Goal: Book appointment/travel/reservation

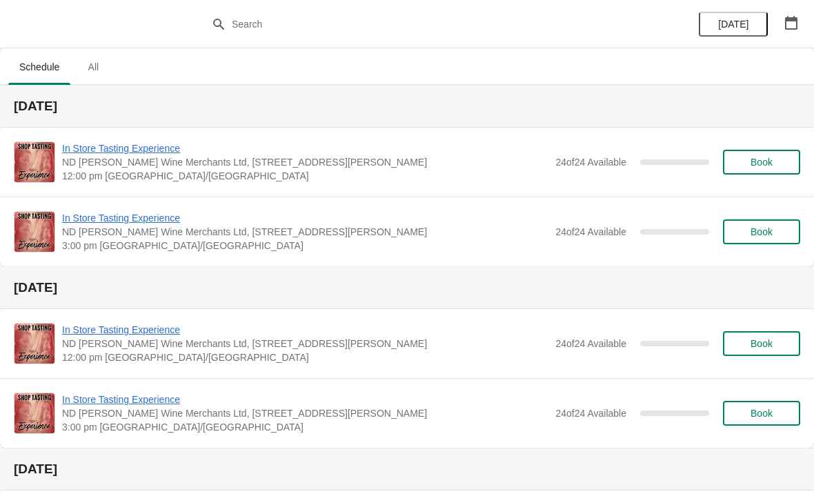
click at [789, 28] on icon "button" at bounding box center [791, 23] width 12 height 14
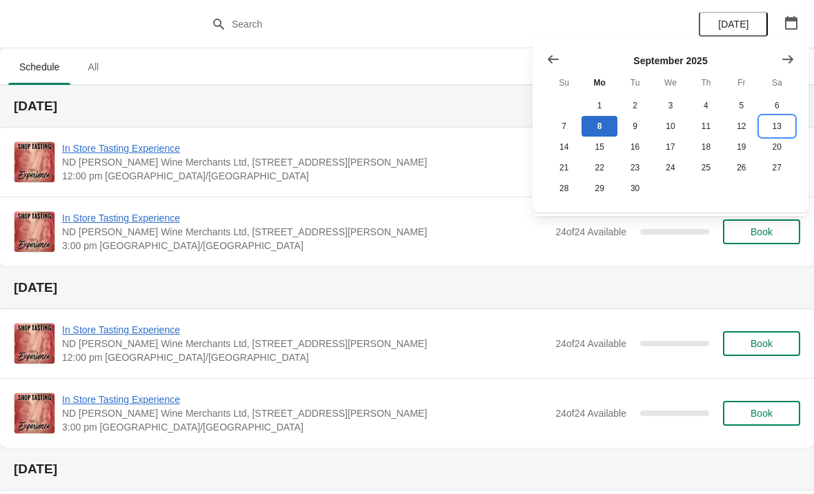
click at [780, 124] on button "13" at bounding box center [777, 126] width 35 height 21
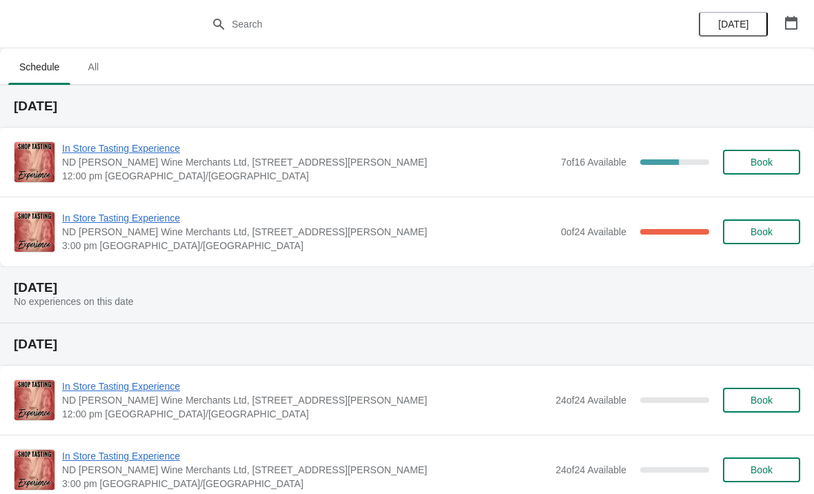
click at [155, 219] on span "In Store Tasting Experience" at bounding box center [308, 218] width 492 height 14
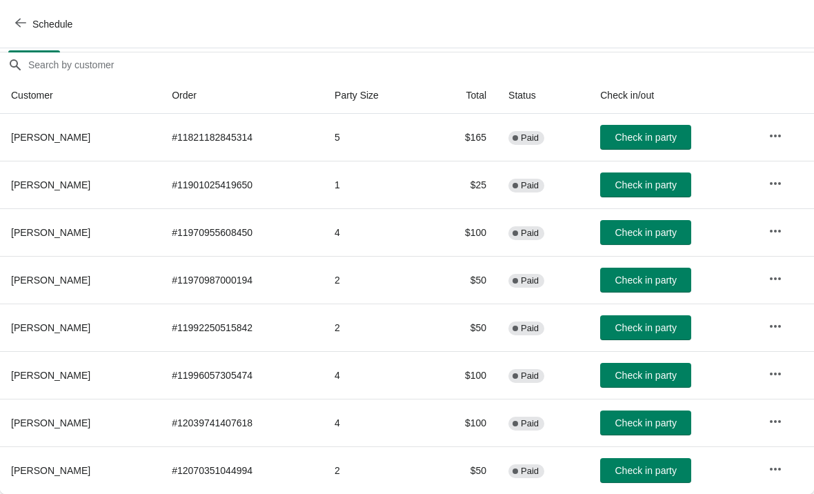
scroll to position [115, 0]
click at [777, 375] on icon "button" at bounding box center [776, 374] width 14 height 14
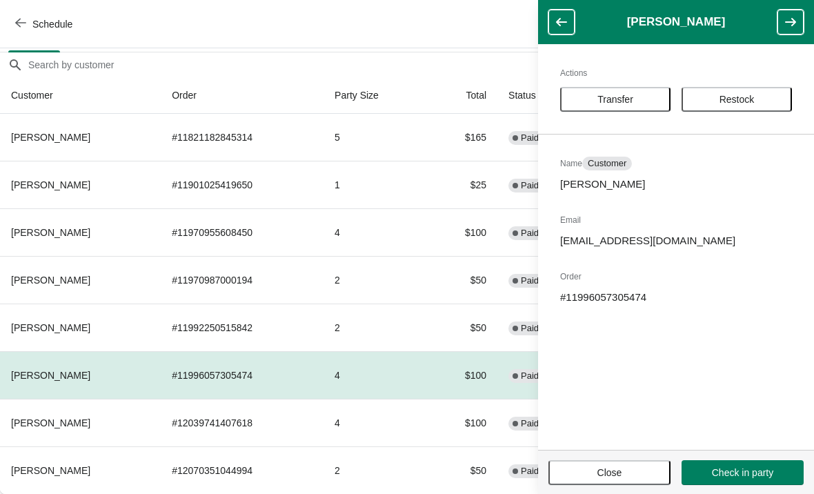
click at [644, 99] on span "Transfer" at bounding box center [616, 99] width 86 height 11
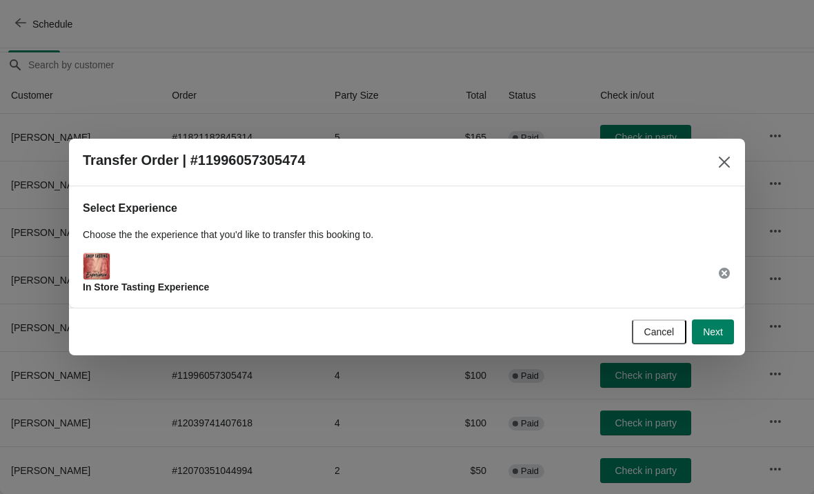
click at [715, 335] on span "Next" at bounding box center [713, 331] width 20 height 11
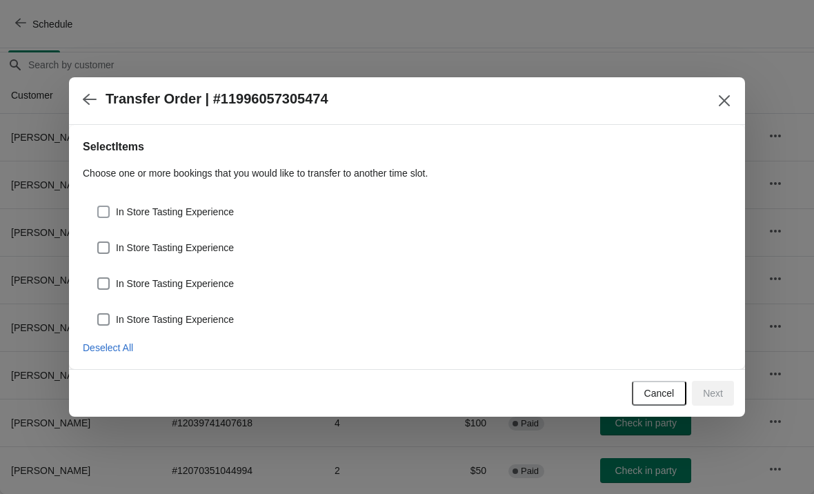
click at [112, 208] on label "In Store Tasting Experience" at bounding box center [165, 211] width 137 height 19
click at [98, 206] on input "In Store Tasting Experience" at bounding box center [97, 206] width 1 height 1
checkbox input "true"
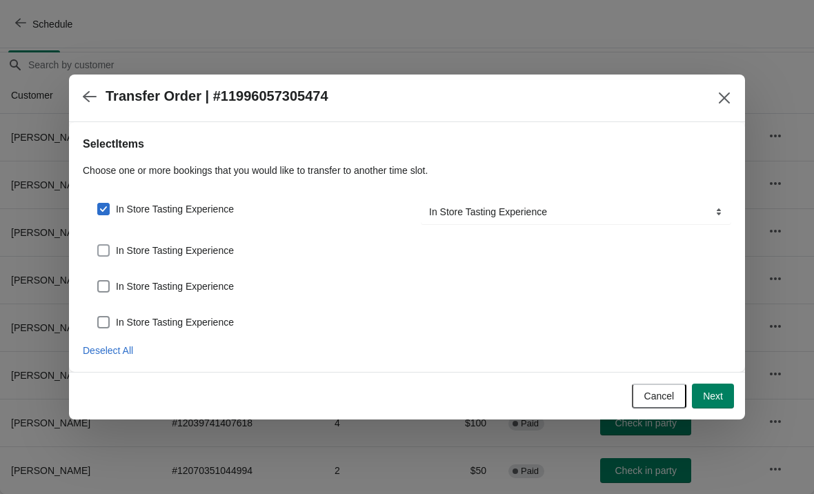
click at [106, 241] on label "In Store Tasting Experience" at bounding box center [165, 250] width 137 height 19
click at [98, 244] on input "In Store Tasting Experience" at bounding box center [97, 244] width 1 height 1
checkbox input "true"
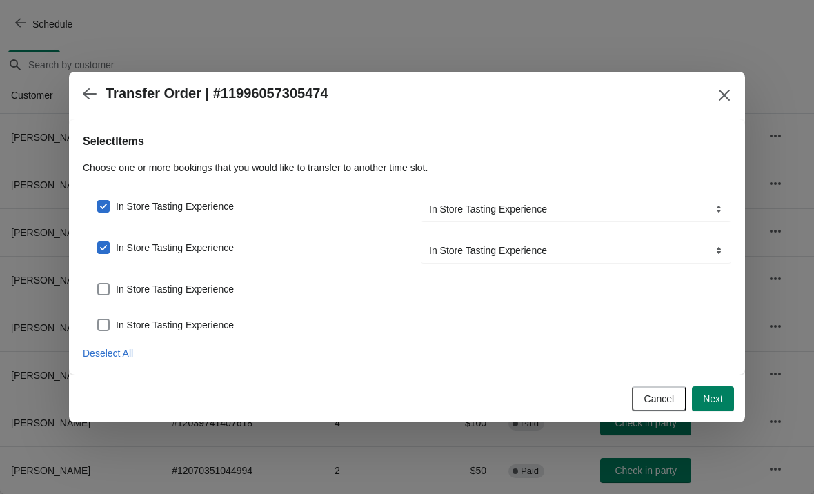
click at [101, 276] on div "In Store Tasting Experience" at bounding box center [407, 283] width 649 height 30
click at [106, 287] on span at bounding box center [103, 289] width 12 height 12
click at [98, 284] on input "In Store Tasting Experience" at bounding box center [97, 283] width 1 height 1
checkbox input "true"
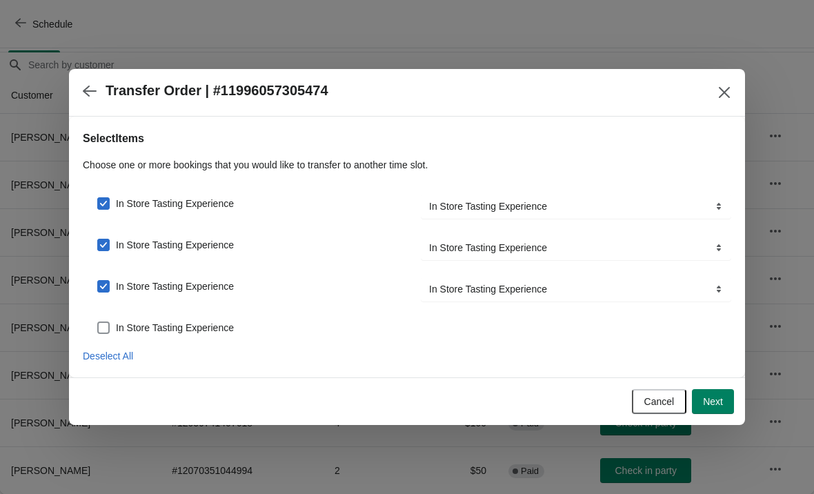
click at [99, 315] on div "In Store Tasting Experience" at bounding box center [407, 322] width 649 height 30
click at [109, 319] on label "In Store Tasting Experience" at bounding box center [165, 327] width 137 height 19
click at [98, 322] on input "In Store Tasting Experience" at bounding box center [97, 322] width 1 height 1
checkbox input "true"
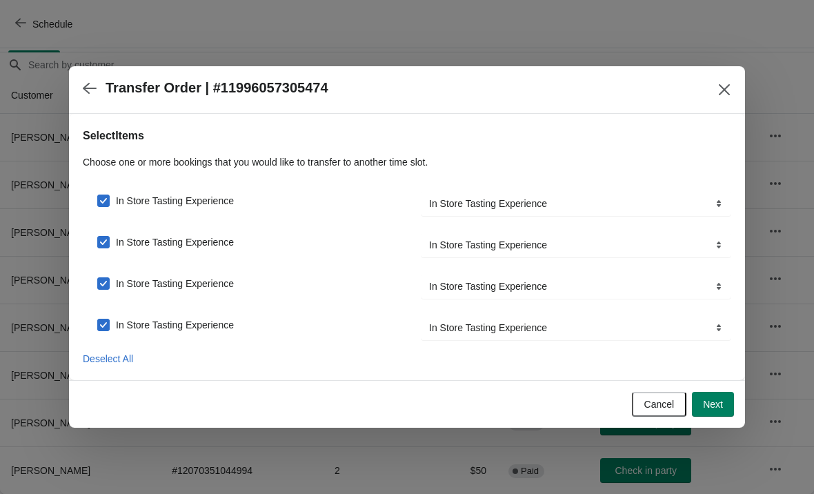
click at [707, 406] on span "Next" at bounding box center [713, 404] width 20 height 11
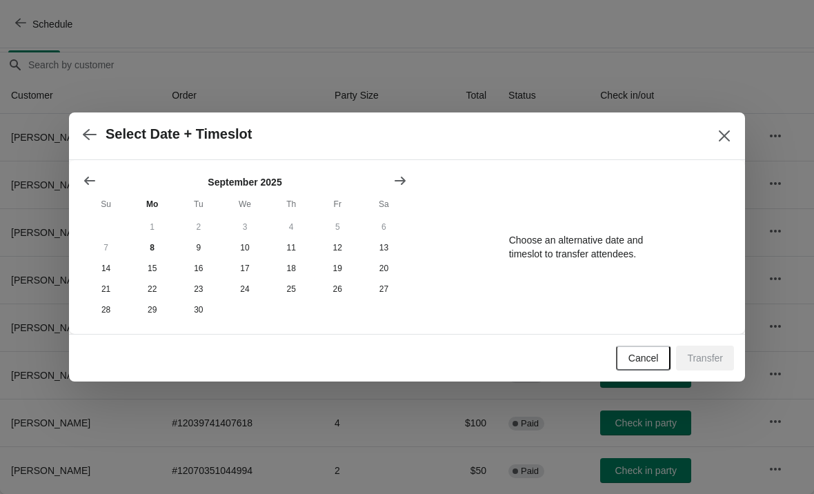
click at [406, 175] on icon "Show next month, October 2025" at bounding box center [400, 181] width 14 height 14
click at [390, 262] on button "18" at bounding box center [384, 268] width 46 height 21
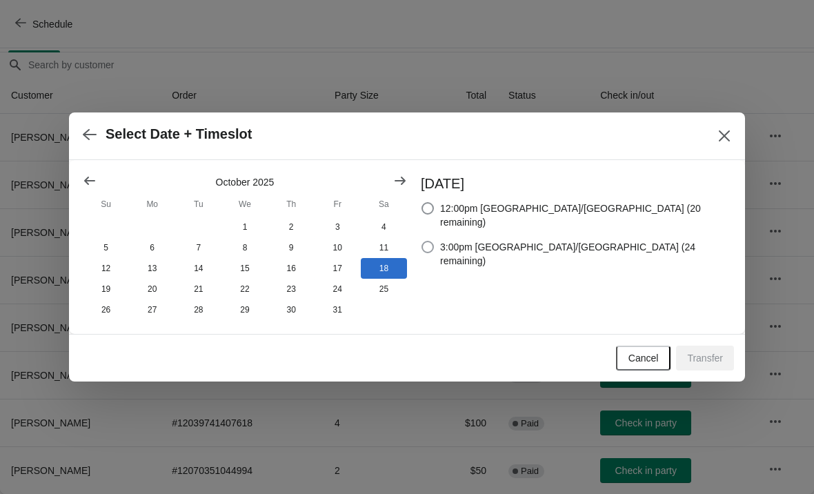
click at [489, 237] on label "3:00pm [GEOGRAPHIC_DATA]/[GEOGRAPHIC_DATA] (24 remaining)" at bounding box center [576, 253] width 310 height 33
click at [422, 241] on input "3:00pm [GEOGRAPHIC_DATA]/[GEOGRAPHIC_DATA] (24 remaining)" at bounding box center [422, 241] width 1 height 1
radio input "true"
click at [709, 357] on span "Transfer" at bounding box center [705, 358] width 36 height 11
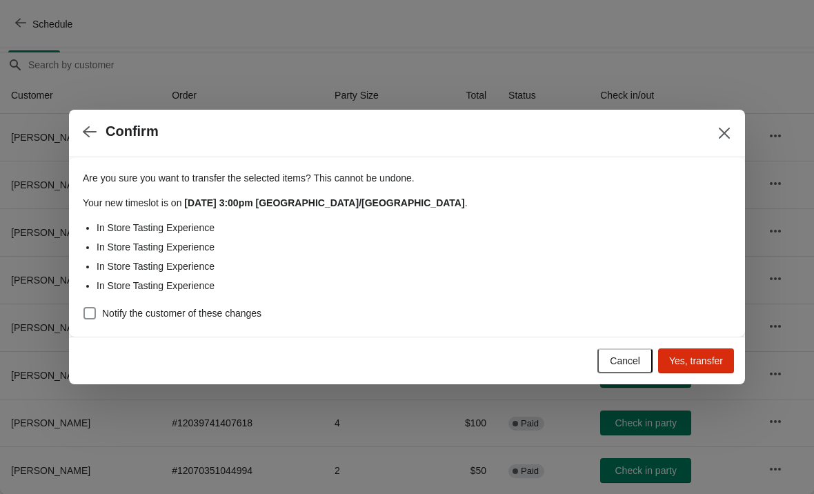
click at [101, 299] on div "Are you sure you want to transfer the selected items ? This cannot be undone. Y…" at bounding box center [407, 241] width 649 height 163
click at [90, 313] on span at bounding box center [89, 313] width 12 height 12
click at [84, 308] on input "Notify the customer of these changes" at bounding box center [83, 307] width 1 height 1
checkbox input "true"
click at [705, 356] on span "Yes, transfer" at bounding box center [696, 360] width 54 height 11
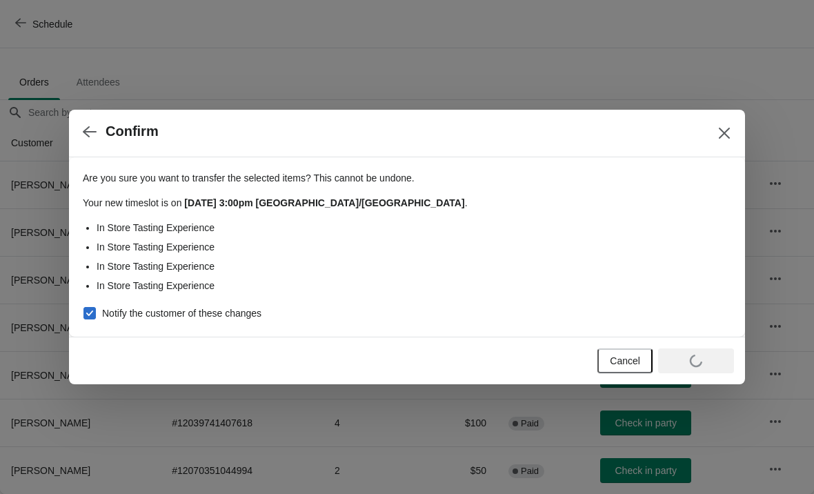
scroll to position [68, 0]
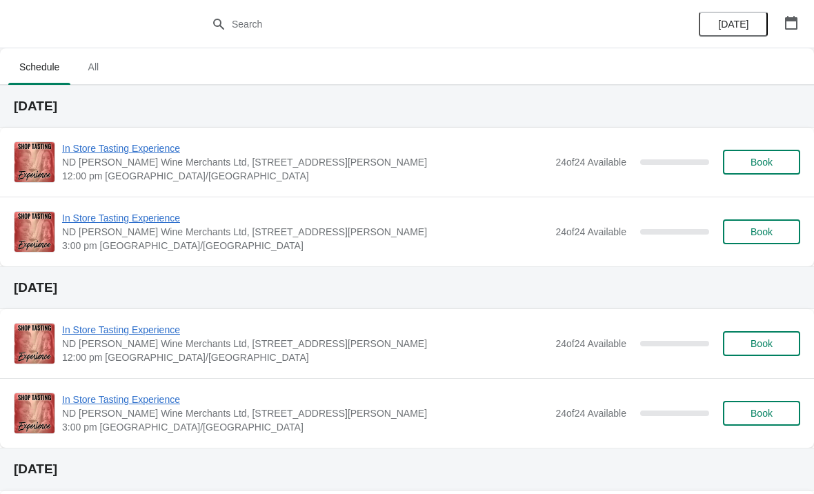
click at [782, 18] on button "button" at bounding box center [791, 22] width 25 height 25
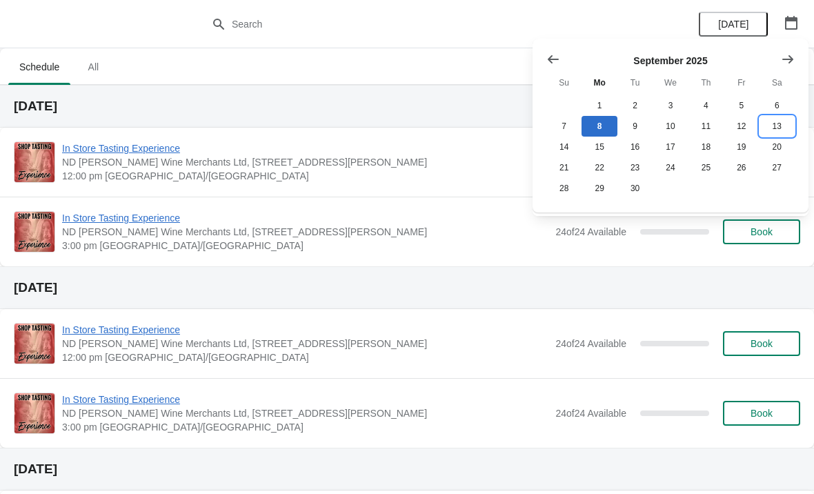
click at [774, 130] on button "13" at bounding box center [777, 126] width 35 height 21
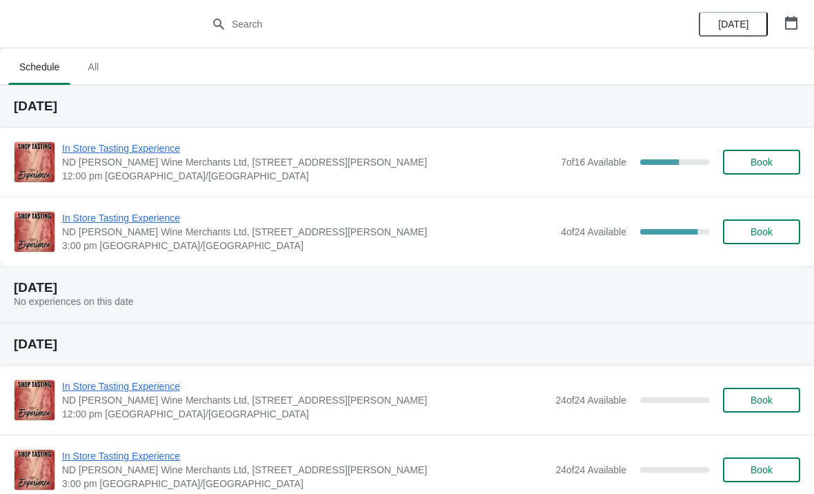
click at [92, 216] on span "In Store Tasting Experience" at bounding box center [308, 218] width 492 height 14
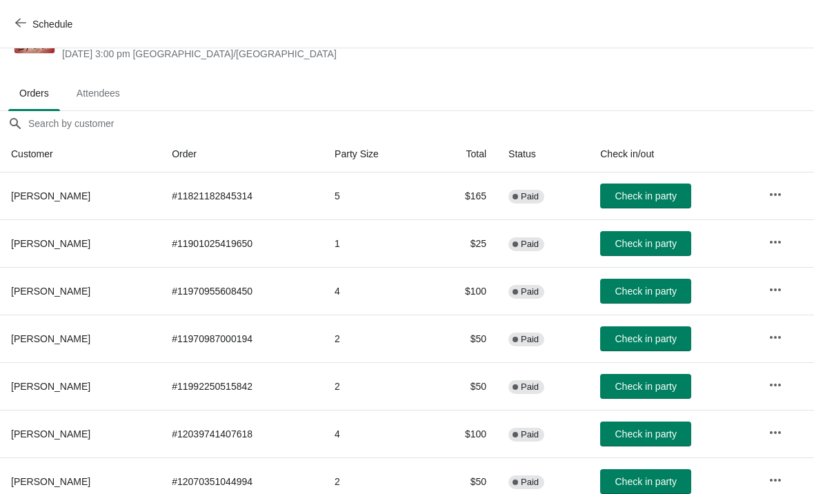
scroll to position [57, 0]
click at [26, 16] on button "Schedule" at bounding box center [45, 24] width 77 height 25
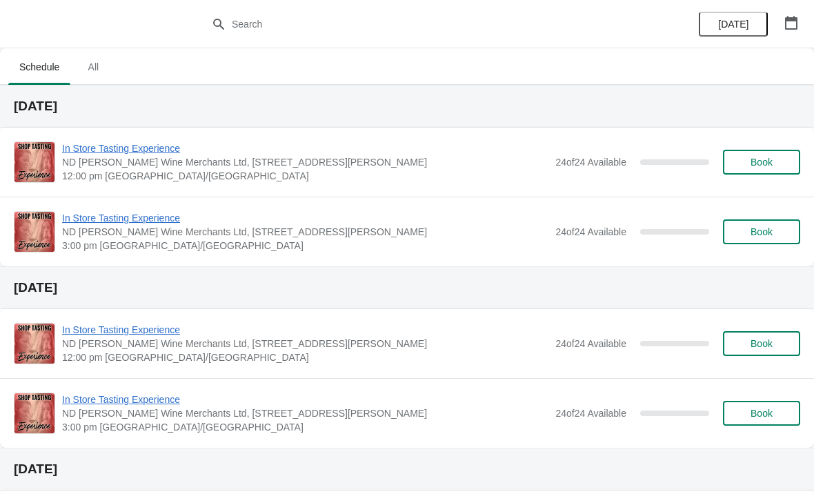
click at [793, 23] on icon "button" at bounding box center [792, 23] width 14 height 14
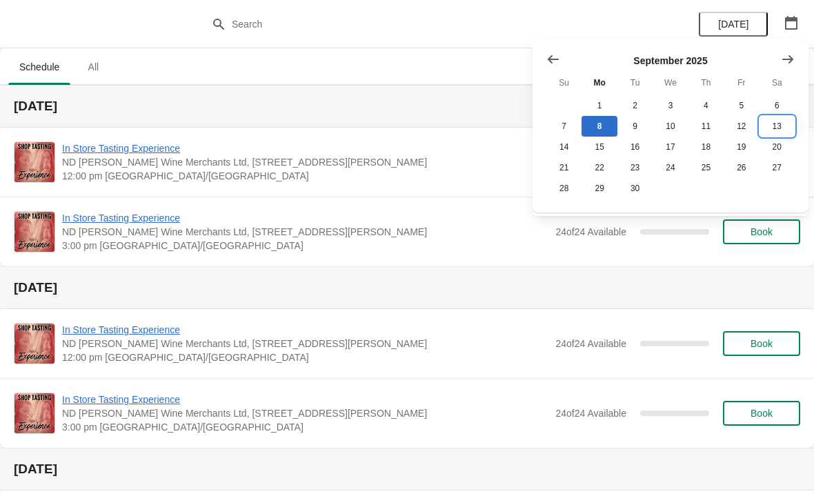
click at [779, 126] on button "13" at bounding box center [777, 126] width 35 height 21
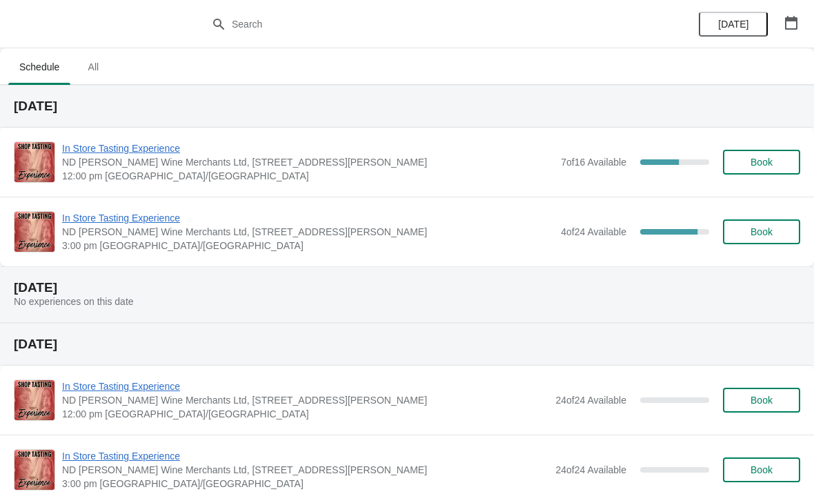
click at [104, 148] on span "In Store Tasting Experience" at bounding box center [308, 148] width 492 height 14
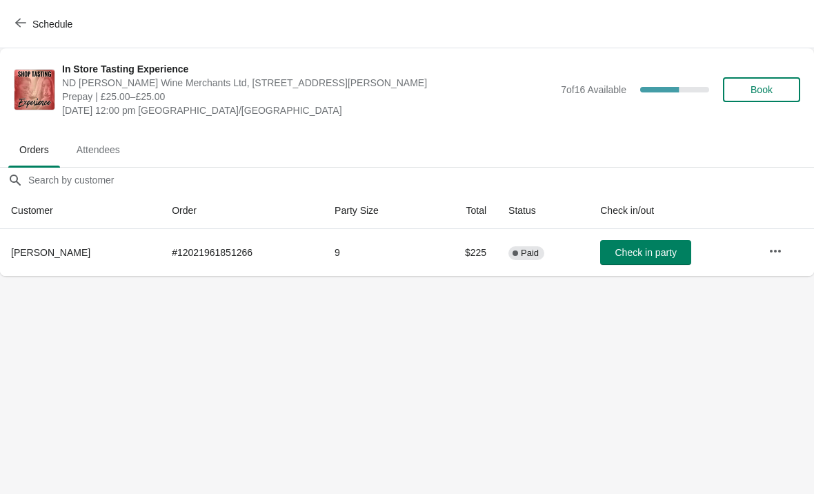
click at [18, 22] on icon "button" at bounding box center [20, 22] width 11 height 11
